Goal: Task Accomplishment & Management: Manage account settings

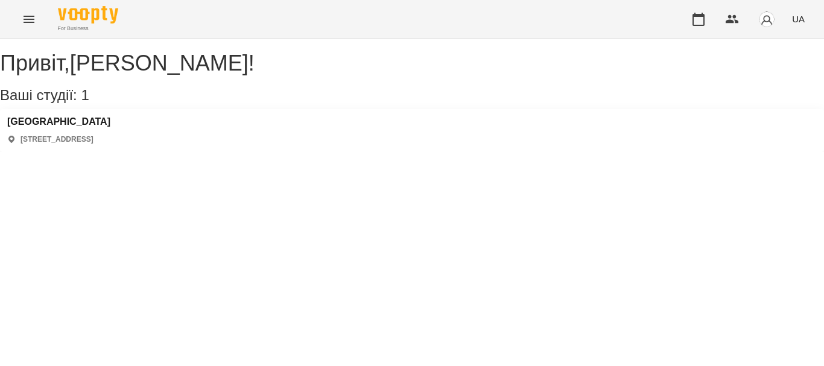
click at [83, 127] on div "Polonista center [STREET_ADDRESS]" at bounding box center [412, 130] width 824 height 43
click at [84, 127] on h3 "[GEOGRAPHIC_DATA]" at bounding box center [58, 121] width 103 height 11
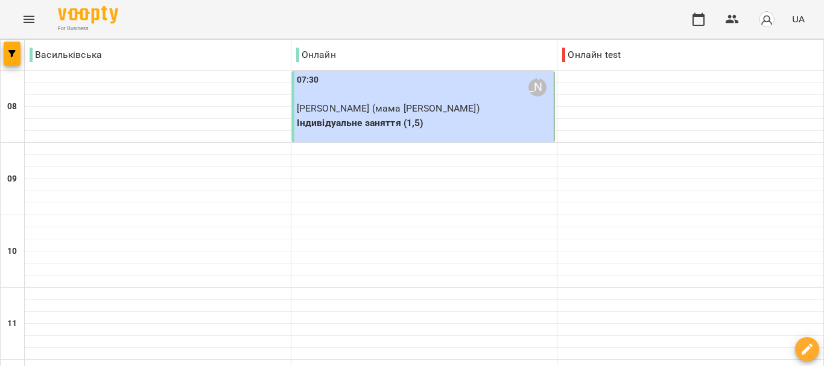
scroll to position [87, 0]
type input "**********"
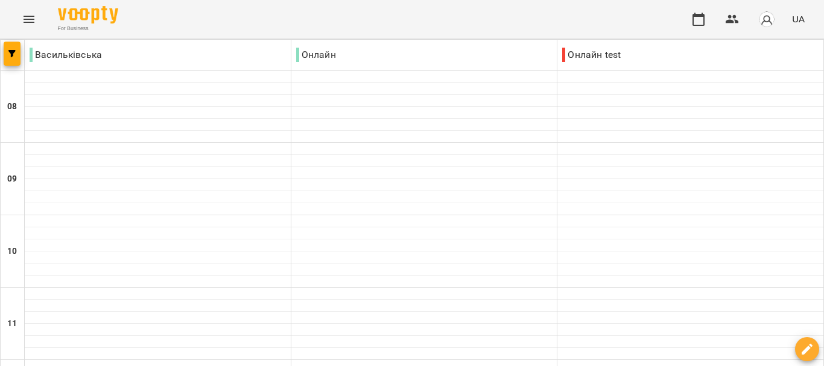
type input "**********"
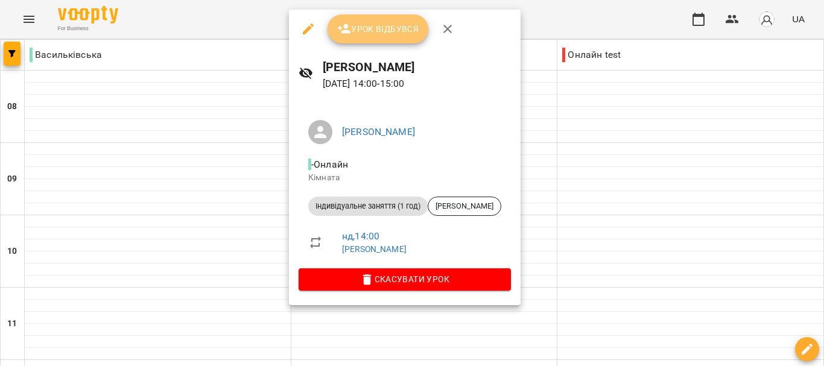
click at [367, 25] on span "Урок відбувся" at bounding box center [378, 29] width 82 height 14
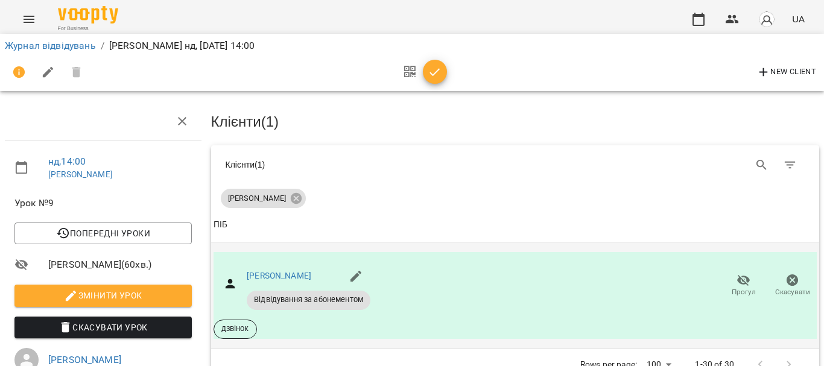
scroll to position [52, 0]
click at [83, 50] on link "Журнал відвідувань" at bounding box center [50, 45] width 91 height 11
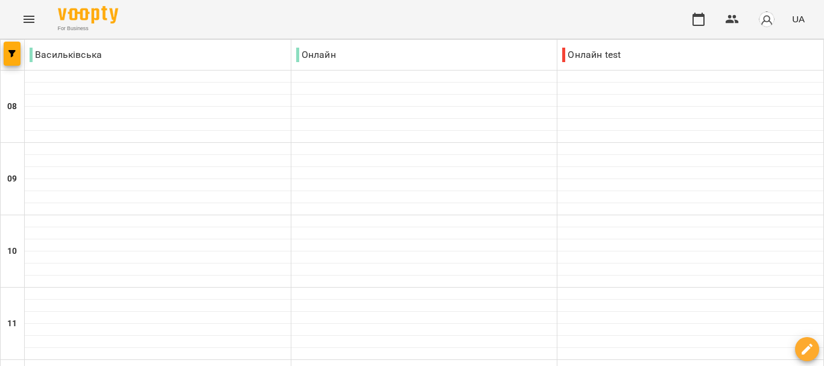
scroll to position [812, 0]
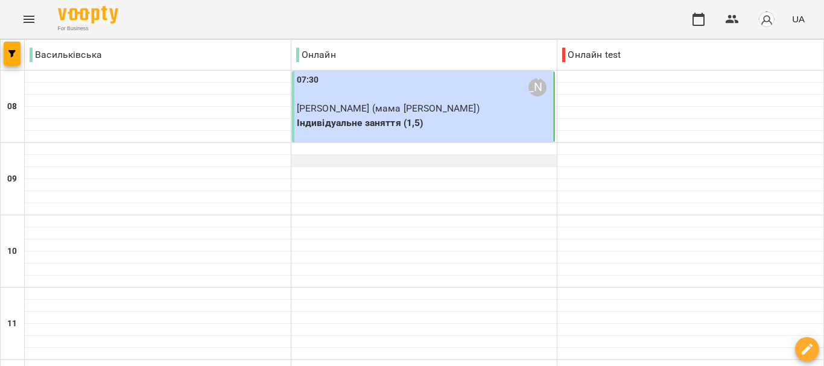
scroll to position [277, 0]
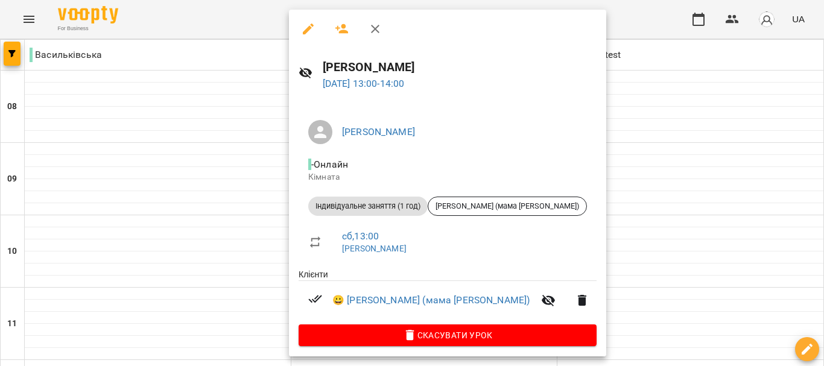
click at [704, 210] on div at bounding box center [412, 183] width 824 height 366
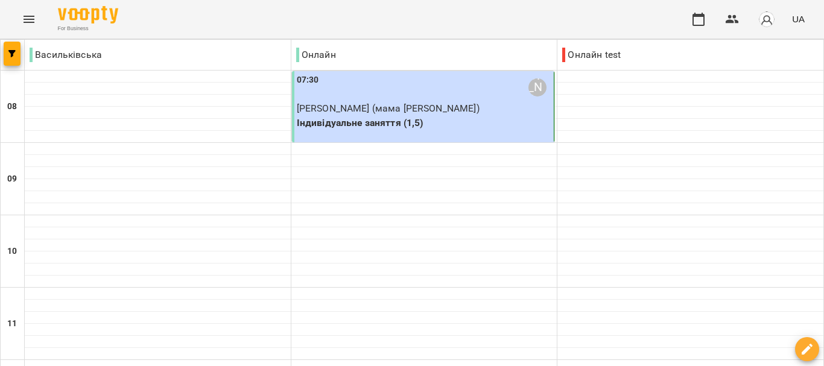
scroll to position [870, 0]
type input "**********"
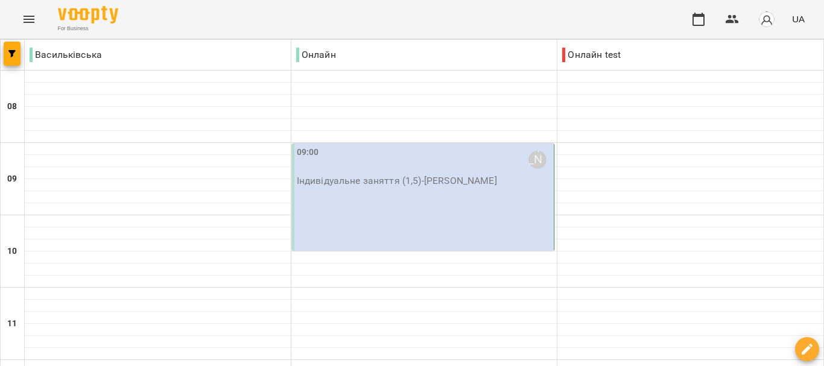
scroll to position [555, 0]
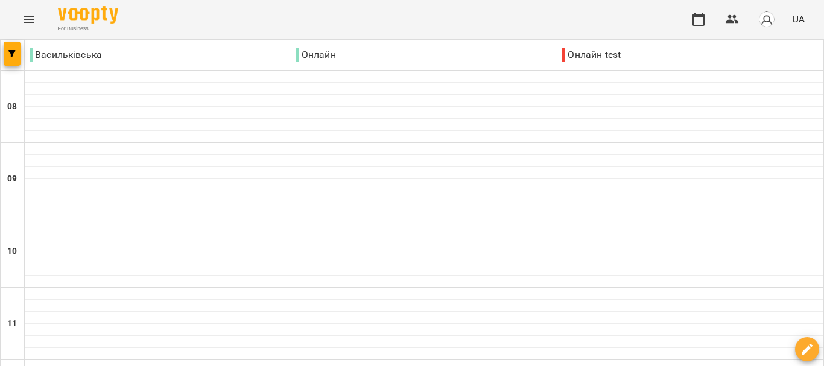
scroll to position [379, 0]
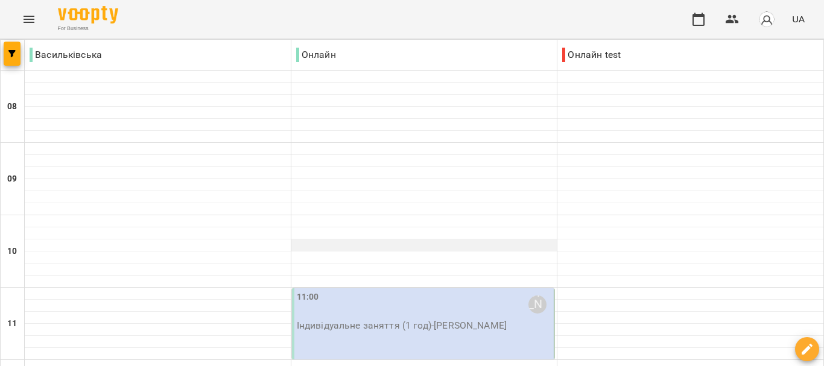
scroll to position [0, 0]
